Goal: Check status: Check status

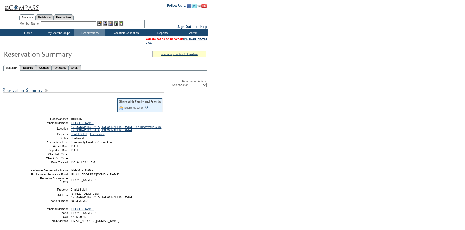
click at [85, 61] on table "» view my contract utilization Current Contract Remaining Balance Contract Peri…" at bounding box center [104, 141] width 208 height 192
click at [81, 67] on link "Detail" at bounding box center [75, 68] width 12 height 6
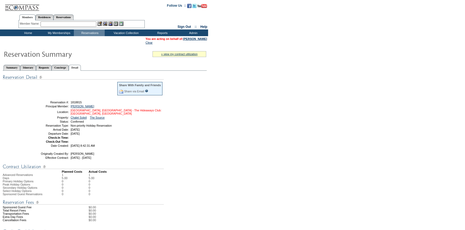
click at [129, 111] on link "[GEOGRAPHIC_DATA], [GEOGRAPHIC_DATA] - The Hideaways Club: [GEOGRAPHIC_DATA], […" at bounding box center [116, 112] width 91 height 6
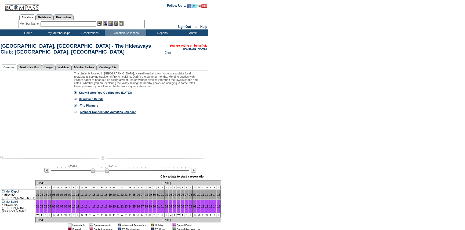
click at [24, 32] on td "Home" at bounding box center [27, 33] width 31 height 7
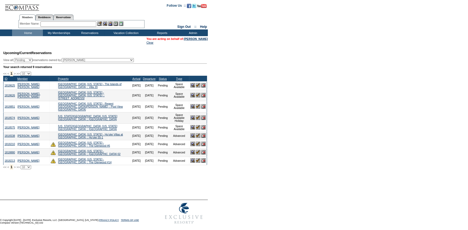
click at [61, 24] on input "text" at bounding box center [69, 23] width 56 height 5
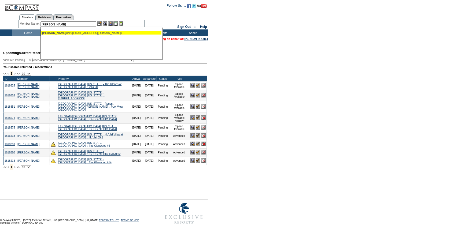
click at [70, 32] on div "Davis, Ch uck (chuckdav@gmail.com)" at bounding box center [101, 32] width 118 height 3
type input "Davis, Chuck (chuckdav@gmail.com)"
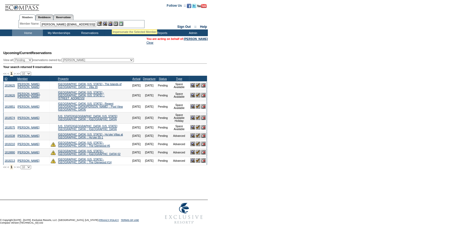
click at [112, 23] on img at bounding box center [110, 23] width 5 height 5
click at [106, 23] on img at bounding box center [105, 23] width 5 height 5
